Goal: Transaction & Acquisition: Purchase product/service

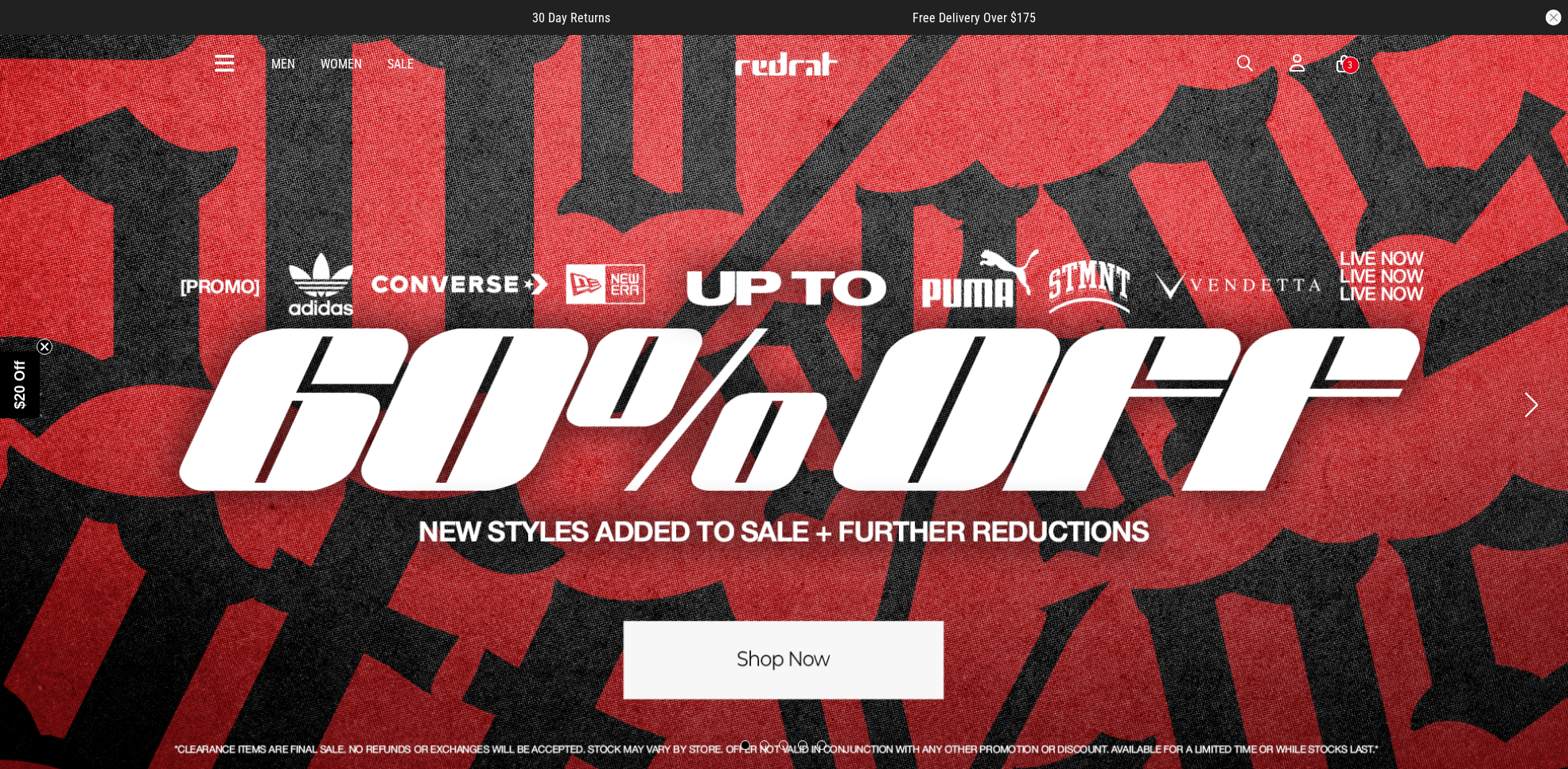
drag, startPoint x: 0, startPoint y: 0, endPoint x: 1238, endPoint y: 63, distance: 1239.6
click at [1238, 63] on span "button" at bounding box center [1246, 63] width 16 height 19
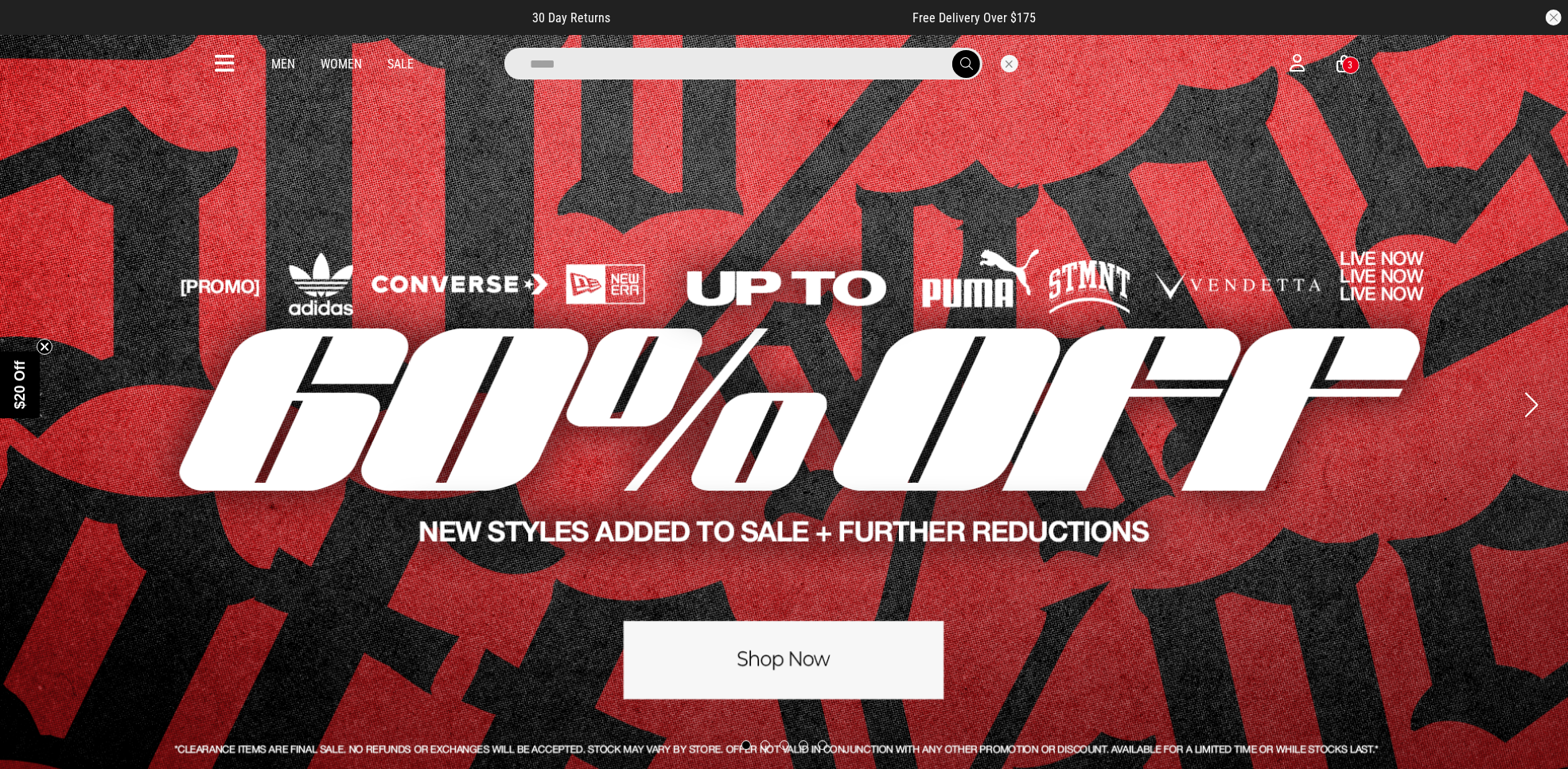
type input "*****"
click at [952, 50] on button "submit" at bounding box center [966, 64] width 28 height 28
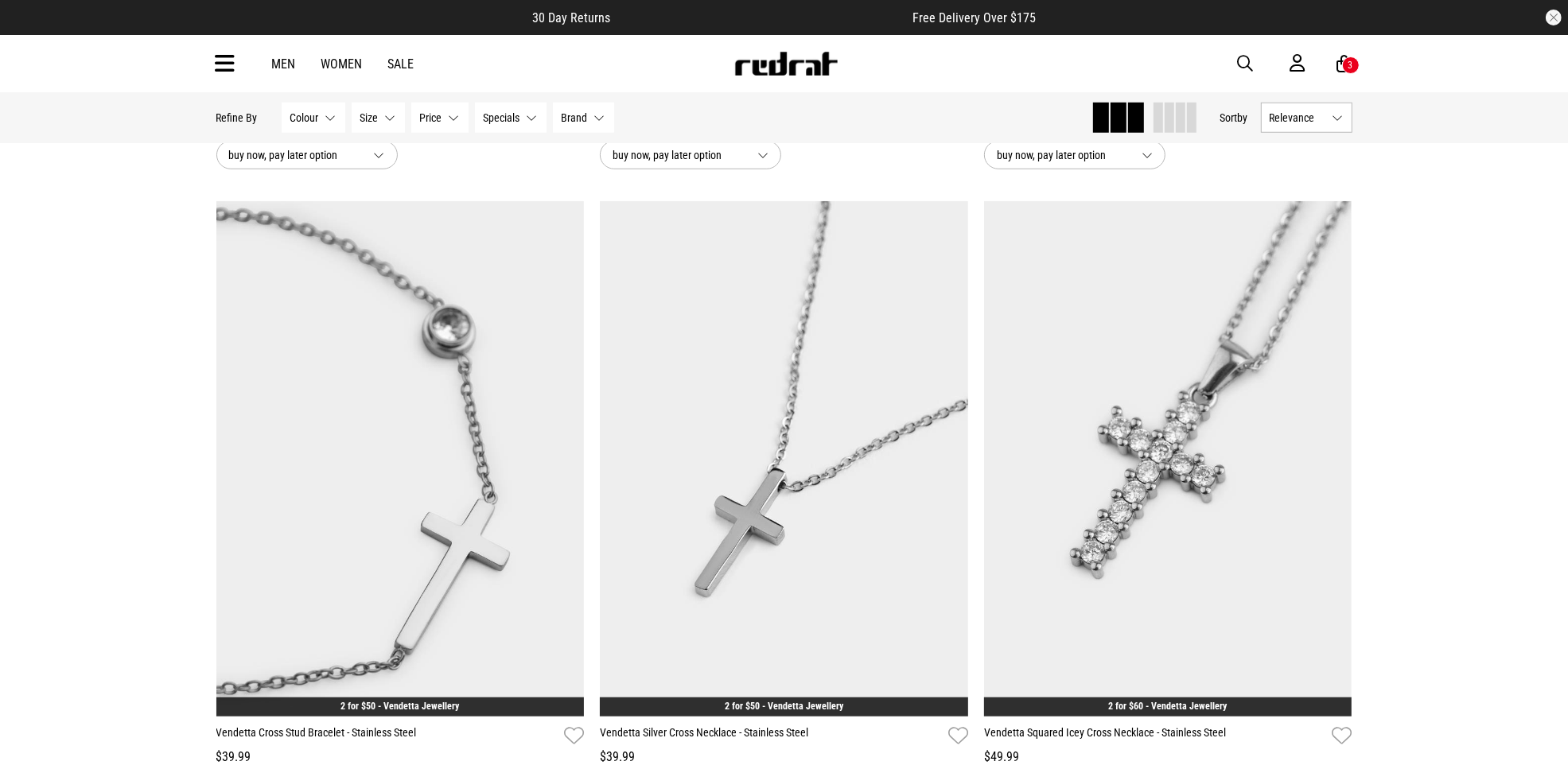
scroll to position [1490, 0]
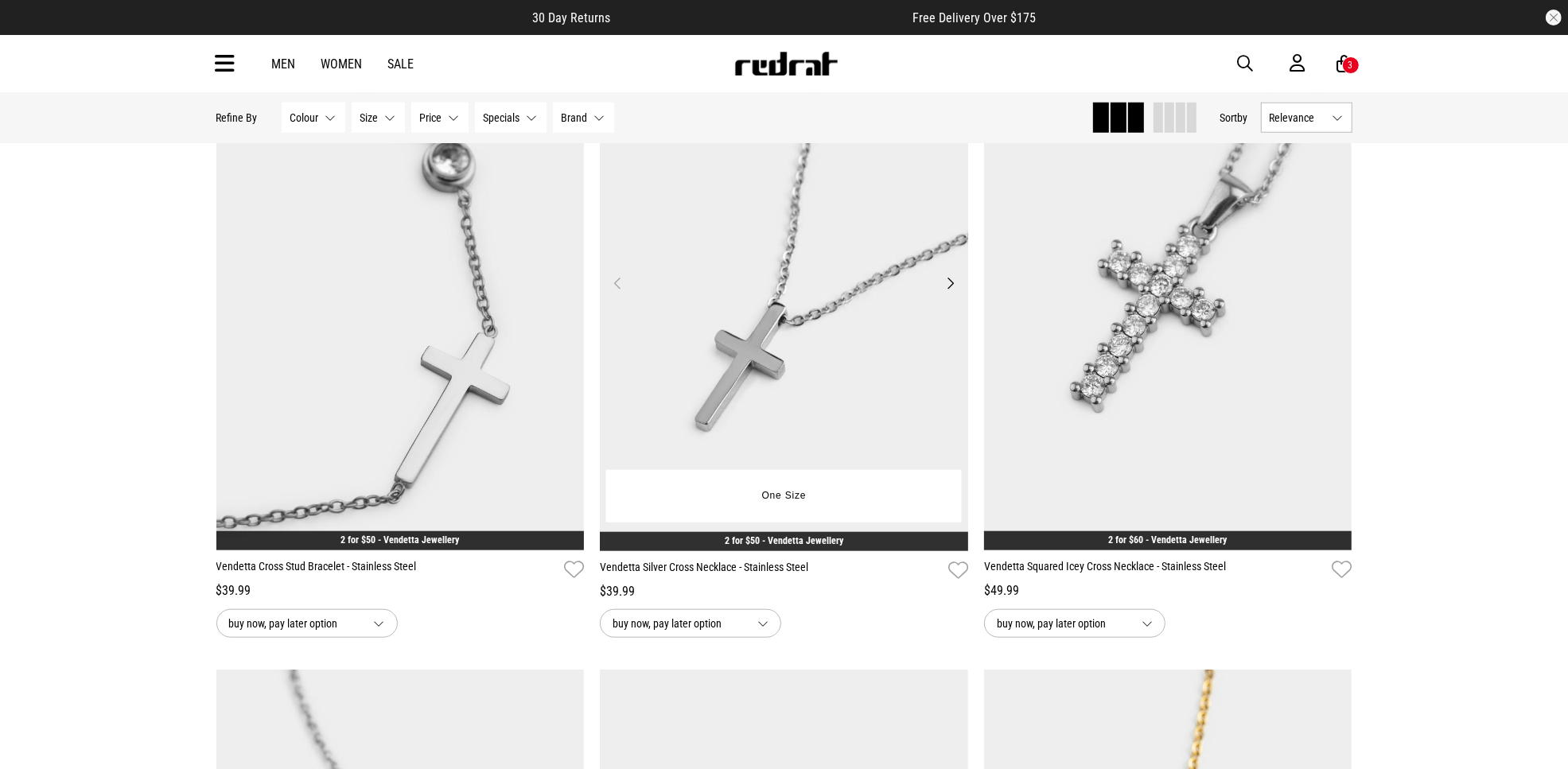
click at [885, 372] on img at bounding box center [783, 292] width 368 height 515
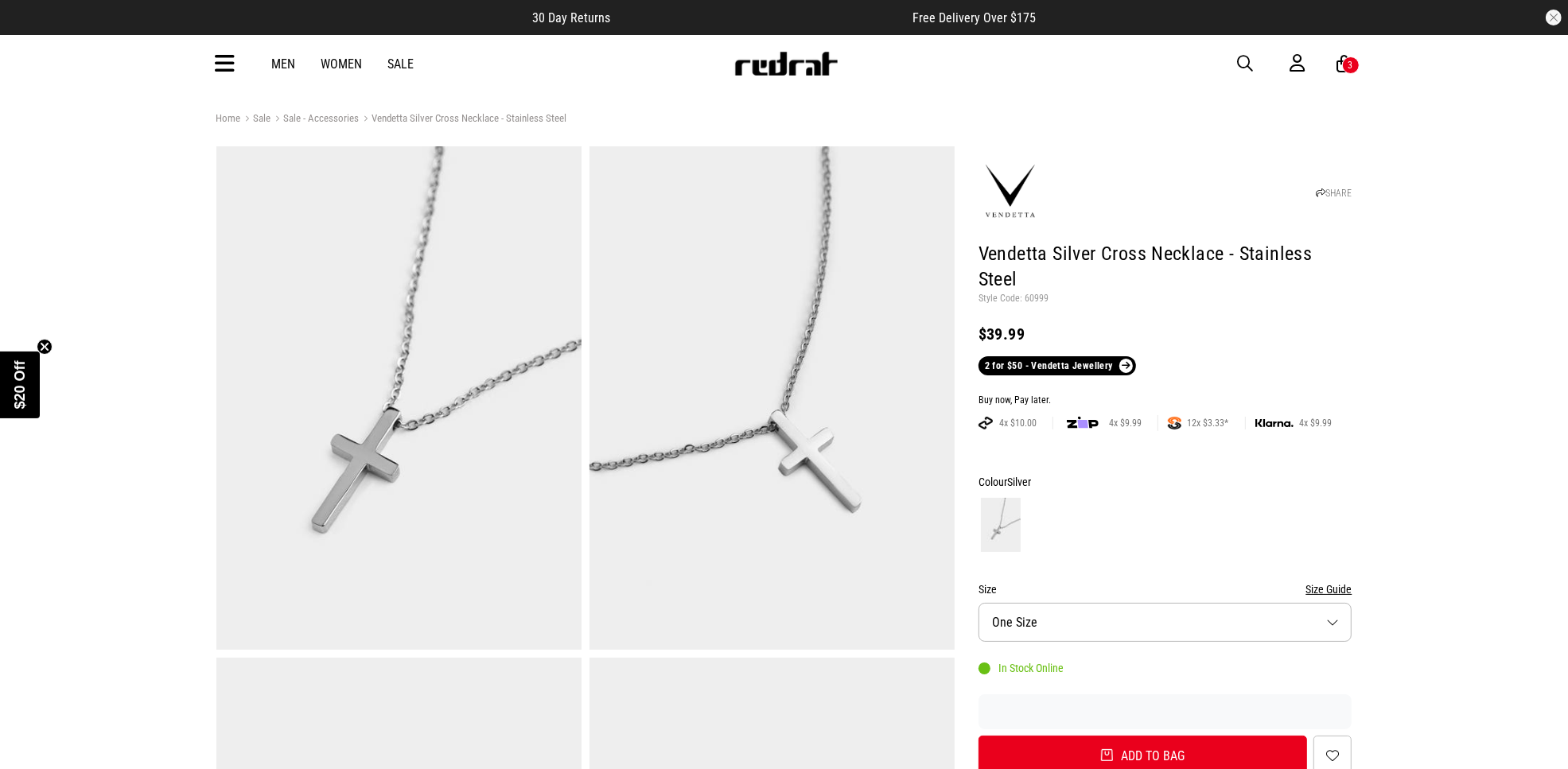
click at [1032, 302] on p "Style Code: 60999" at bounding box center [1164, 298] width 374 height 13
copy p "60999"
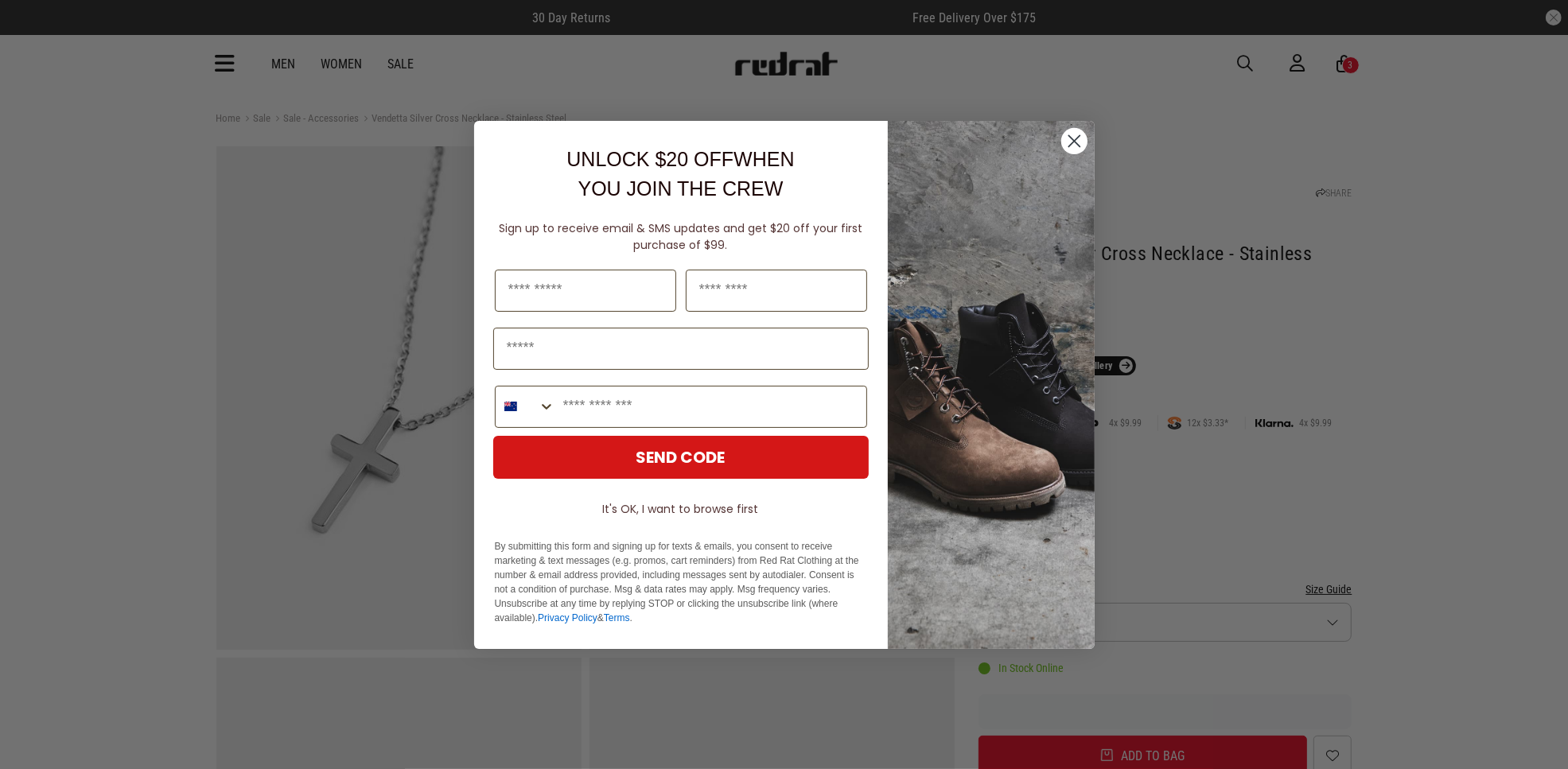
click at [1076, 144] on circle "Close dialog" at bounding box center [1073, 140] width 27 height 26
